Goal: Information Seeking & Learning: Learn about a topic

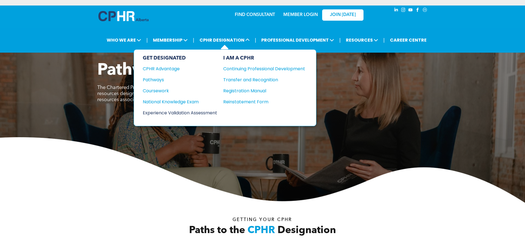
click at [200, 112] on div "Experience Validation Assessment" at bounding box center [176, 112] width 67 height 7
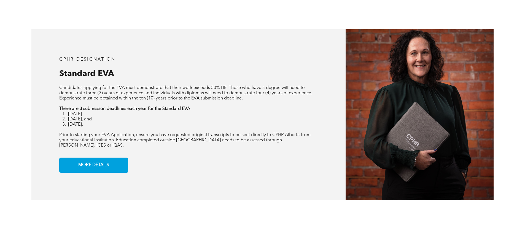
scroll to position [441, 0]
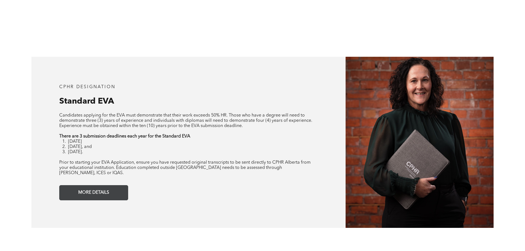
click at [95, 190] on span "MORE DETAILS" at bounding box center [93, 192] width 35 height 11
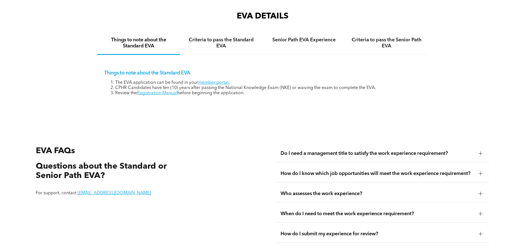
scroll to position [979, 0]
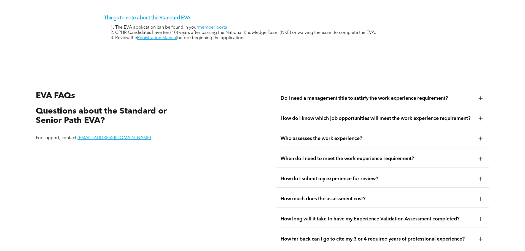
click at [377, 196] on span "How much does the assessment cost?" at bounding box center [378, 199] width 194 height 6
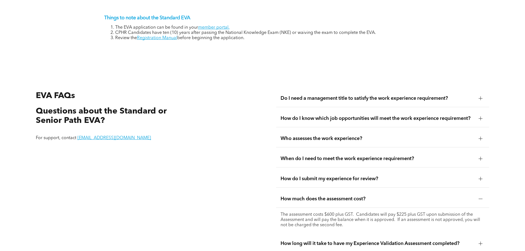
click at [377, 196] on span "How much does the assessment cost?" at bounding box center [378, 199] width 194 height 6
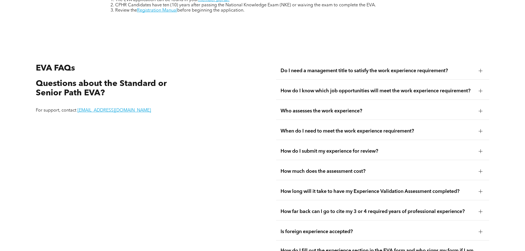
scroll to position [1062, 0]
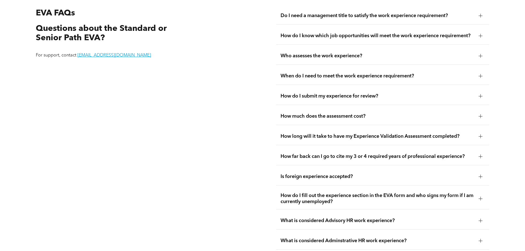
click at [338, 153] on span "How far back can I go to cite my 3 or 4 required years of professional experien…" at bounding box center [378, 156] width 194 height 6
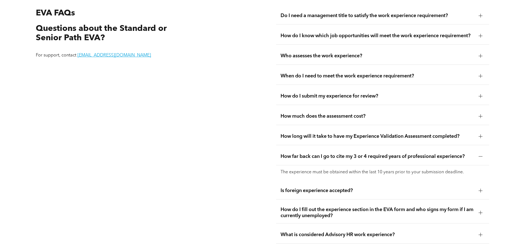
click at [338, 153] on span "How far back can I go to cite my 3 or 4 required years of professional experien…" at bounding box center [378, 156] width 194 height 6
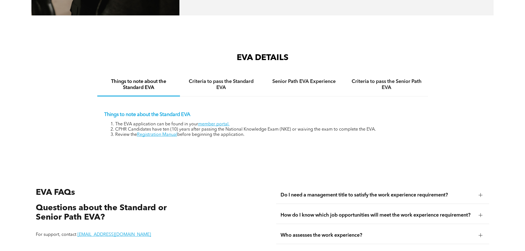
scroll to position [855, 0]
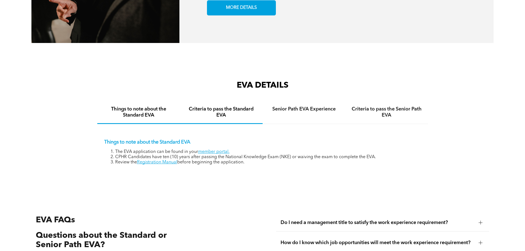
click at [216, 106] on h4 "Criteria to pass the Standard EVA" at bounding box center [221, 112] width 73 height 12
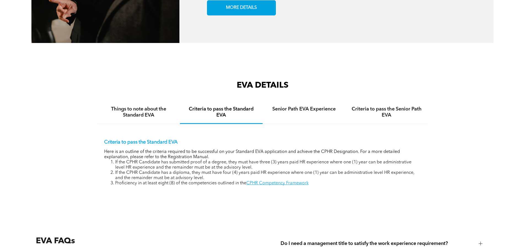
click at [276, 174] on ol "If the CPHR Candidate has submitted proof of a degree, they must have three (3)…" at bounding box center [262, 173] width 317 height 26
click at [275, 181] on link "CPHR Competency Framework" at bounding box center [277, 183] width 62 height 4
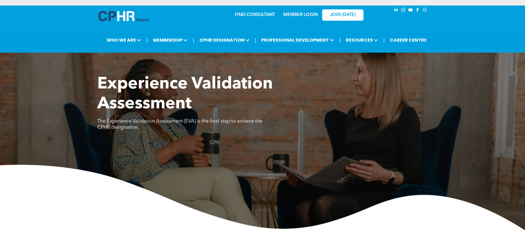
scroll to position [924, 0]
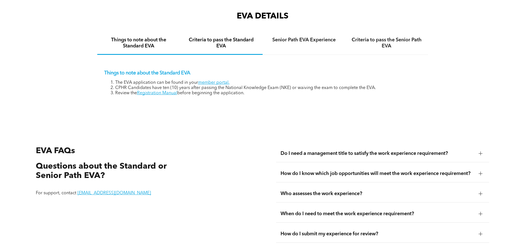
click at [207, 37] on h4 "Criteria to pass the Standard EVA" at bounding box center [221, 43] width 73 height 12
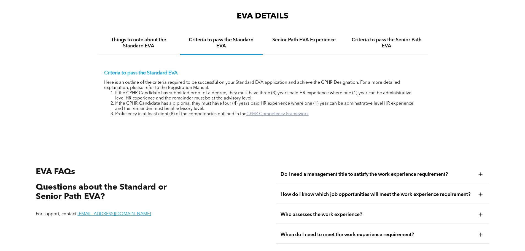
click at [282, 112] on link "CPHR Competency Framework" at bounding box center [277, 114] width 62 height 4
